Goal: Find specific page/section: Find specific page/section

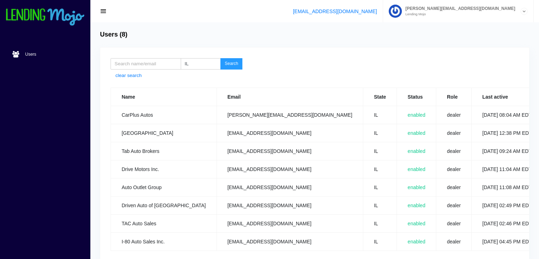
scroll to position [38, 0]
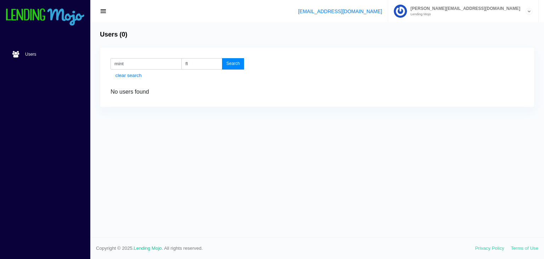
click at [230, 63] on button "Search" at bounding box center [233, 63] width 22 height 11
click at [149, 63] on input "mint" at bounding box center [146, 63] width 71 height 11
type input "m"
click at [230, 67] on button "Search" at bounding box center [233, 63] width 22 height 11
